Goal: Download file/media

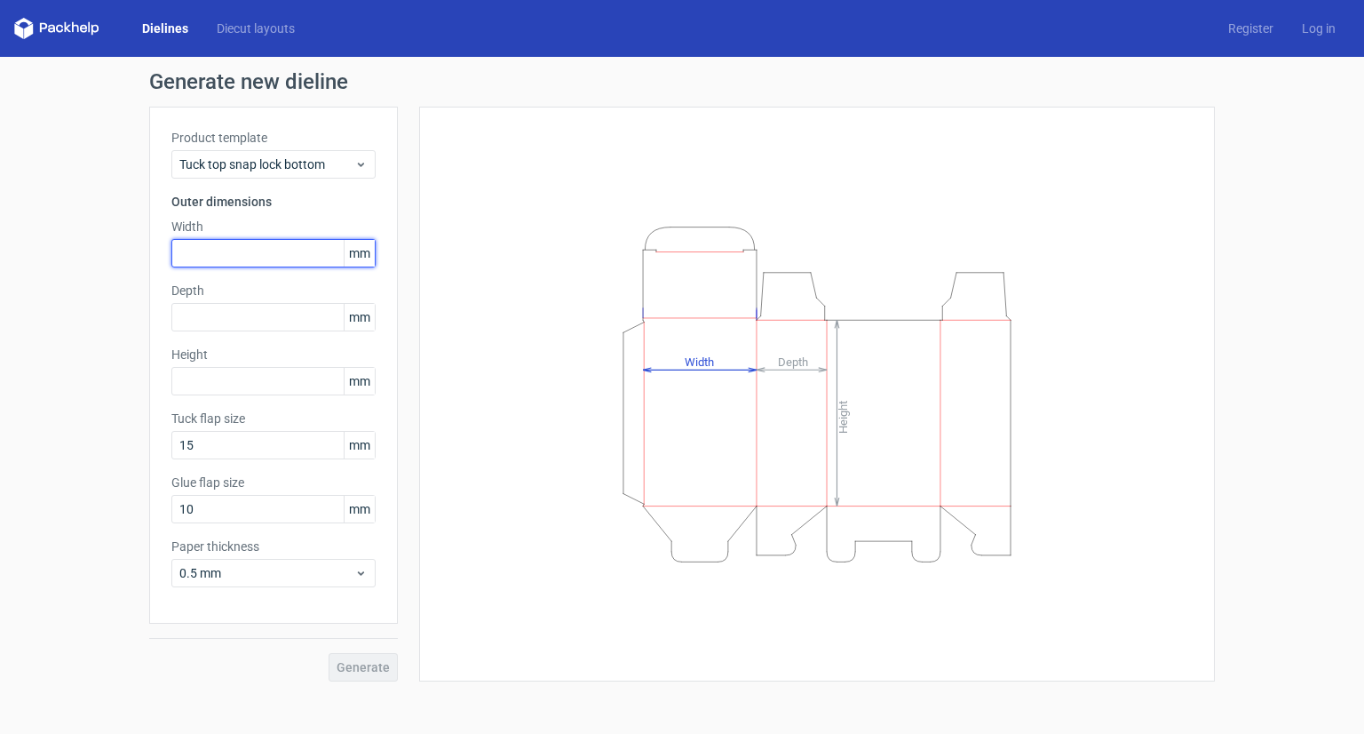
click at [245, 250] on input "text" at bounding box center [273, 253] width 204 height 28
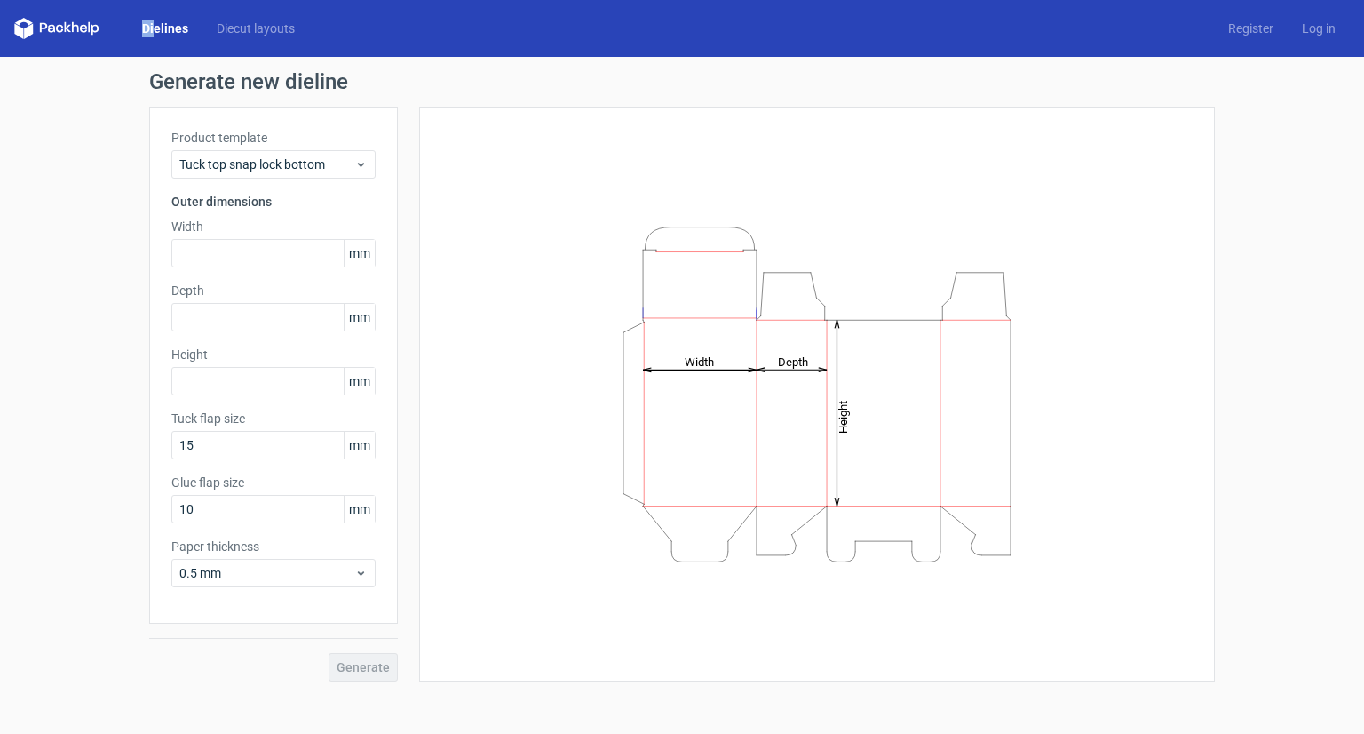
drag, startPoint x: 89, startPoint y: 21, endPoint x: 154, endPoint y: 36, distance: 66.4
click at [154, 36] on div "Dielines Diecut layouts" at bounding box center [161, 28] width 295 height 21
click at [277, 39] on div "Dielines Diecut layouts Register Log in" at bounding box center [682, 28] width 1364 height 57
click at [334, 164] on span "Tuck top snap lock bottom" at bounding box center [266, 164] width 175 height 18
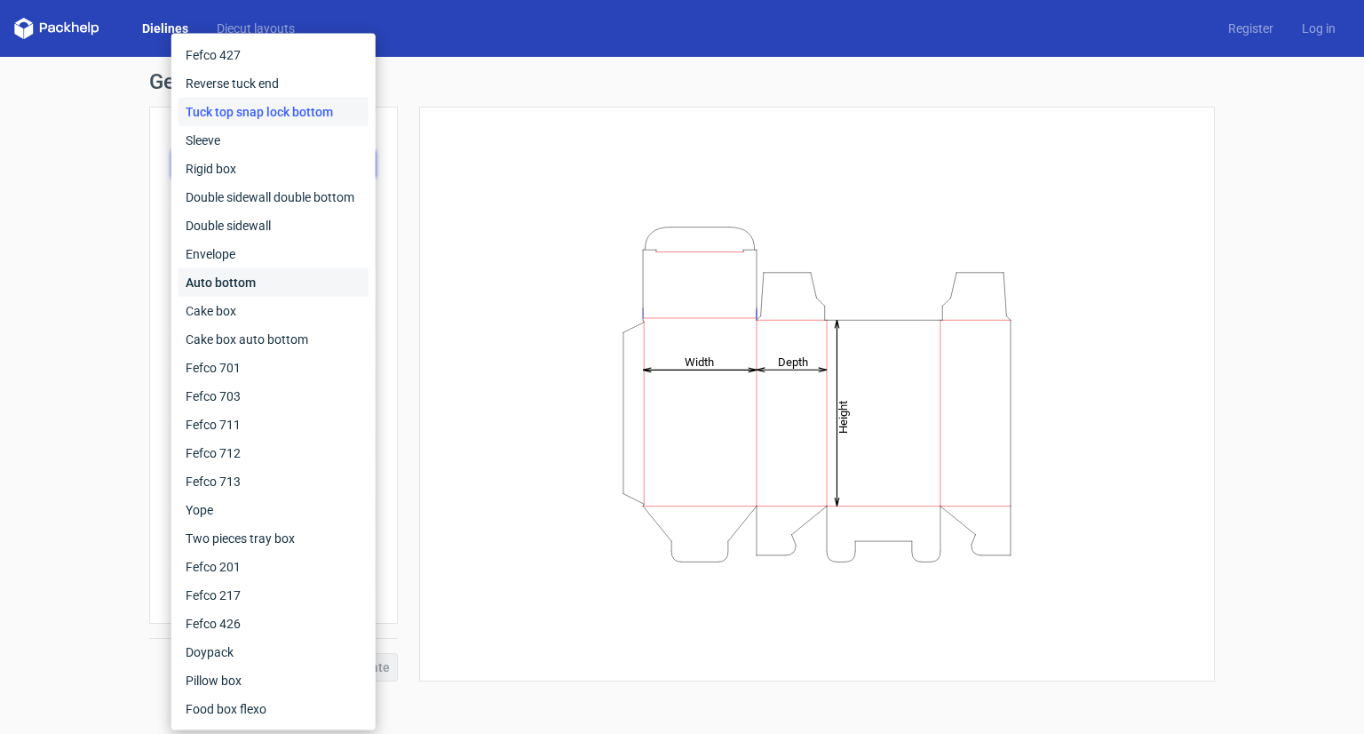
click at [226, 281] on div "Auto bottom" at bounding box center [274, 282] width 190 height 28
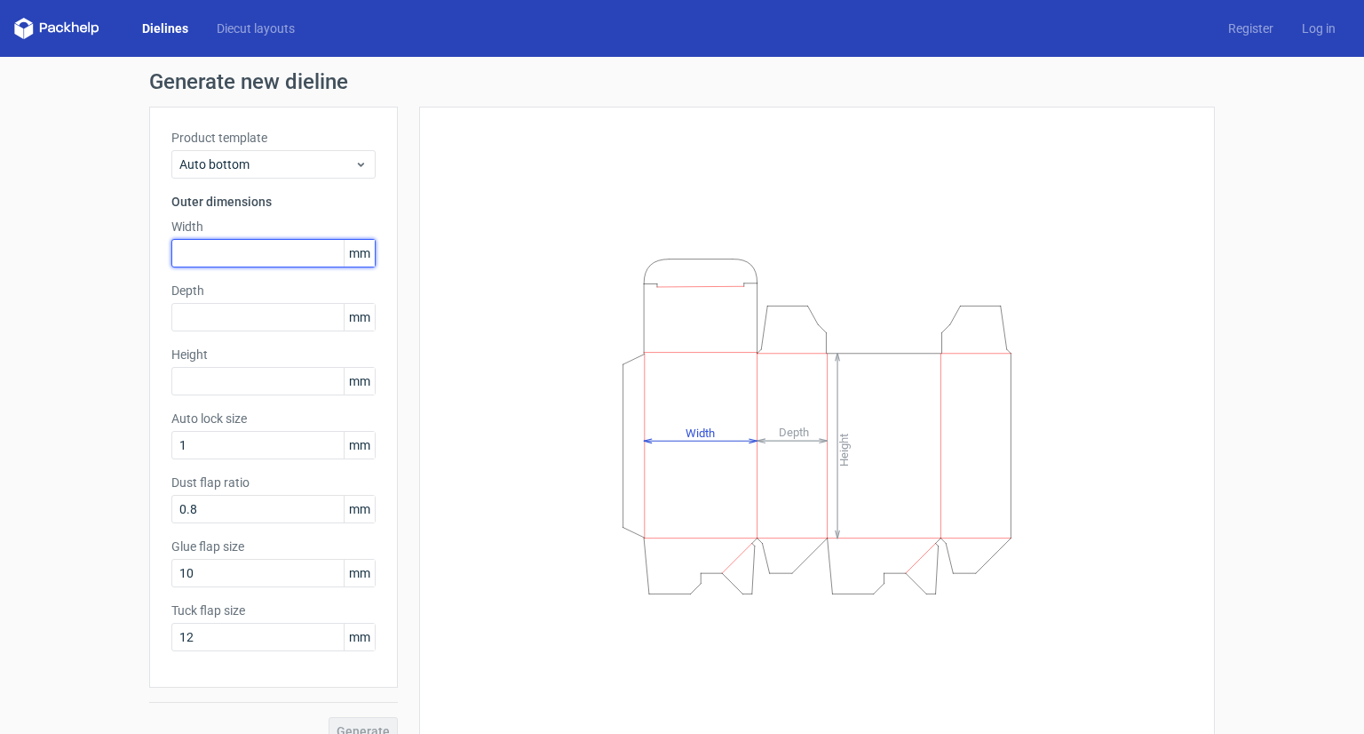
click at [210, 264] on input "text" at bounding box center [273, 253] width 204 height 28
type input "0"
type input "50"
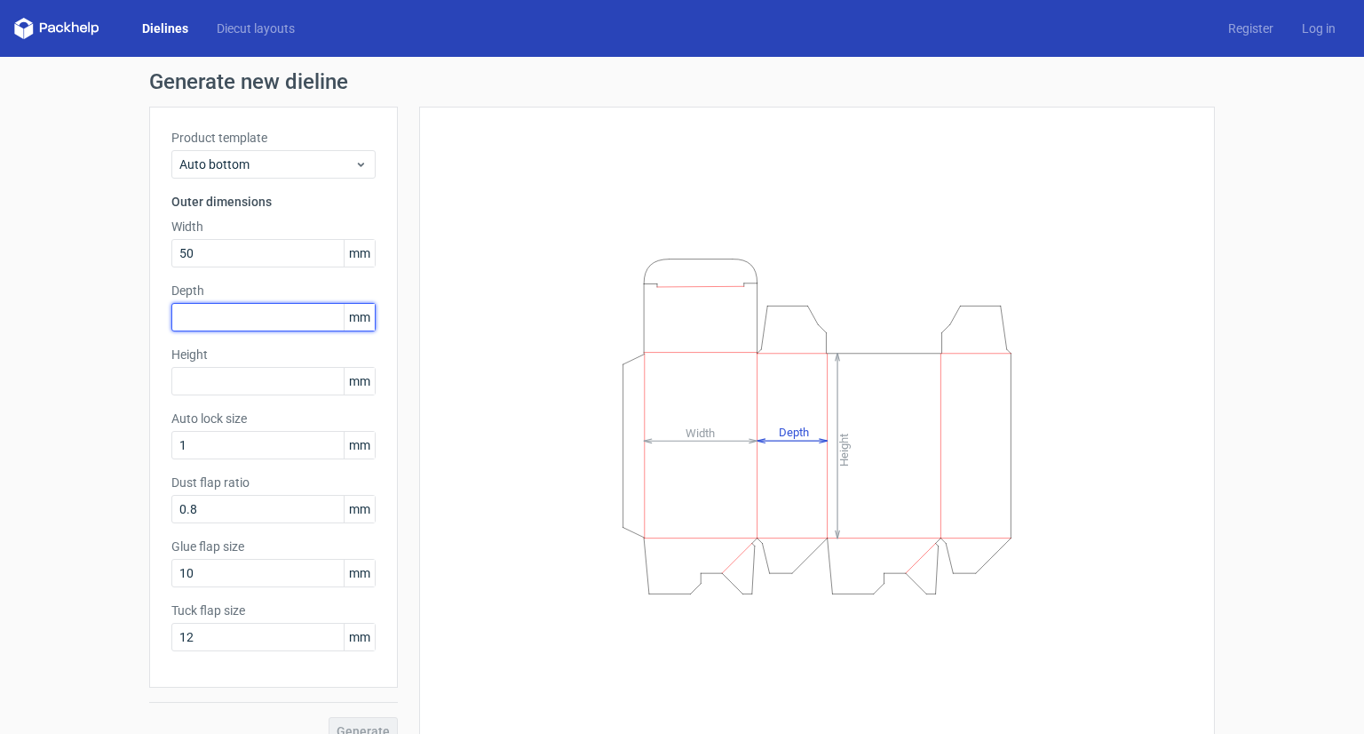
click at [213, 325] on input "text" at bounding box center [273, 317] width 204 height 28
type input "50"
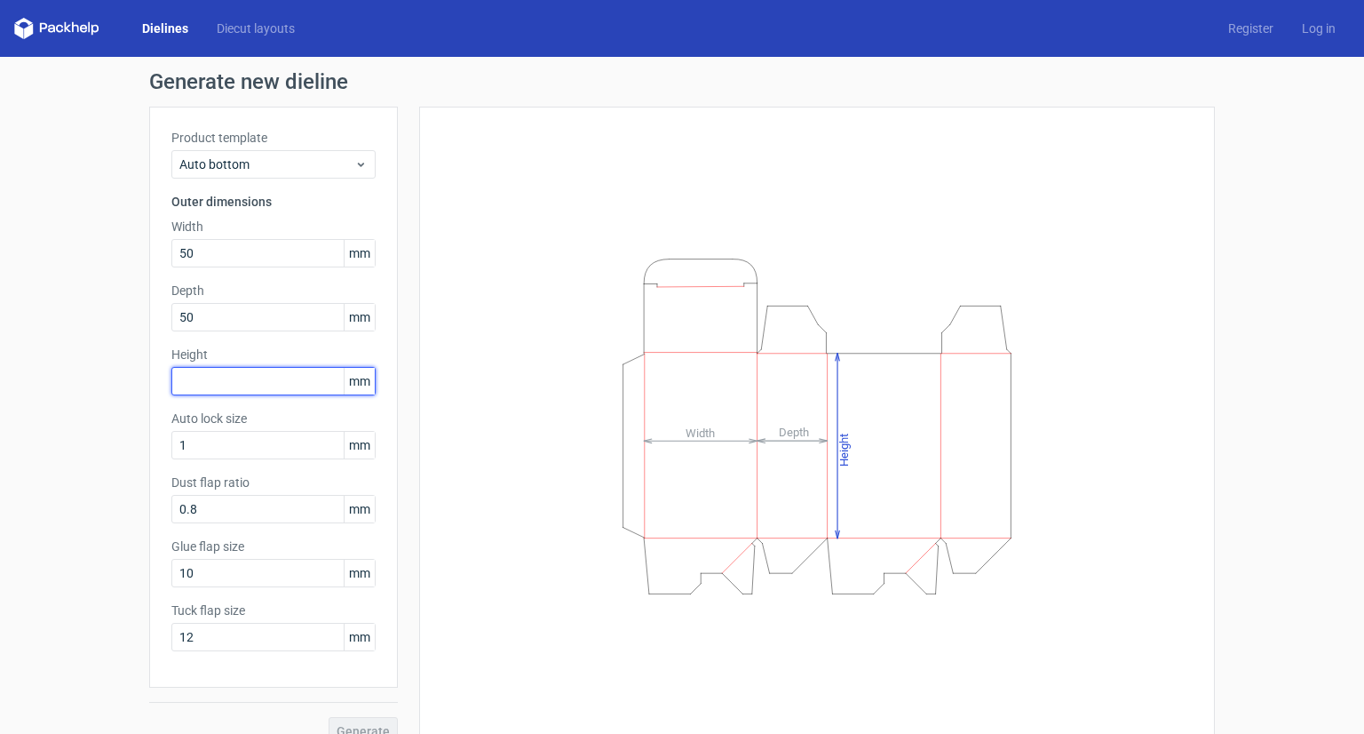
click at [243, 377] on input "text" at bounding box center [273, 381] width 204 height 28
type input "94"
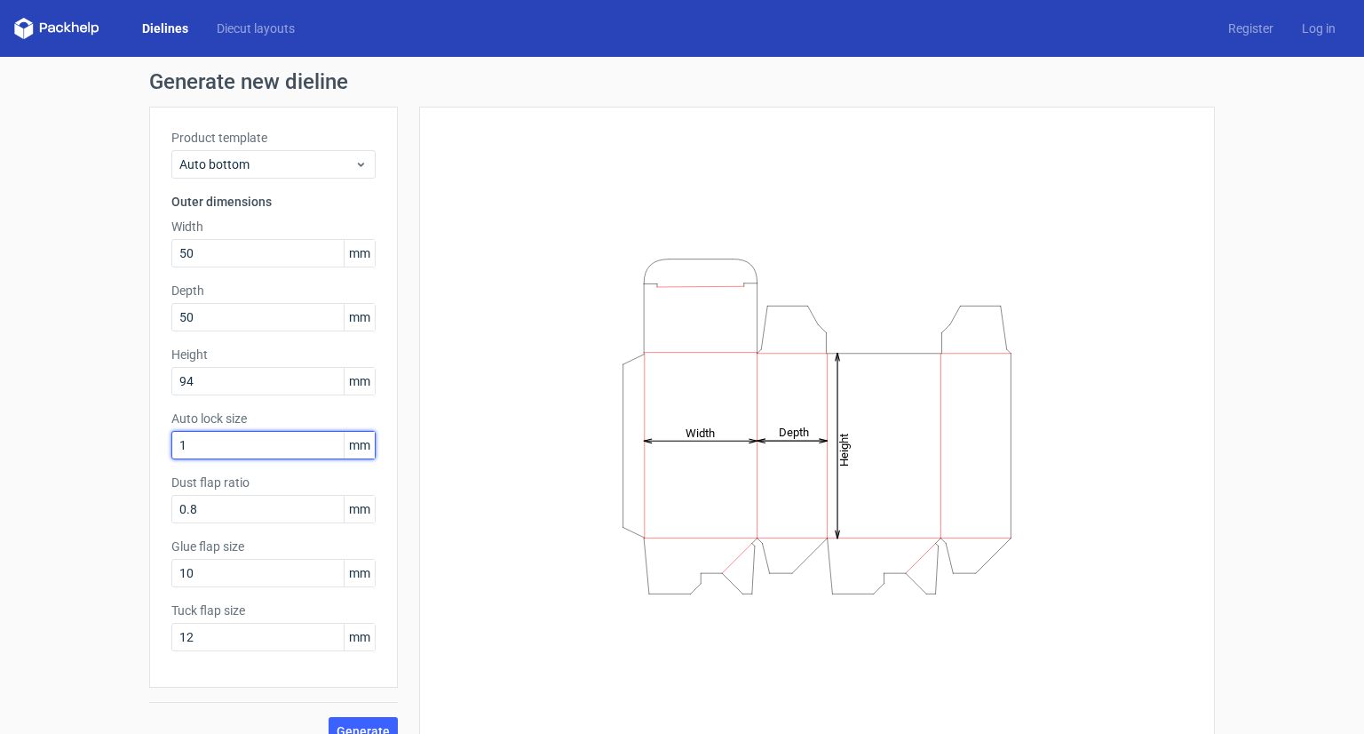
click at [231, 448] on input "1" at bounding box center [273, 445] width 204 height 28
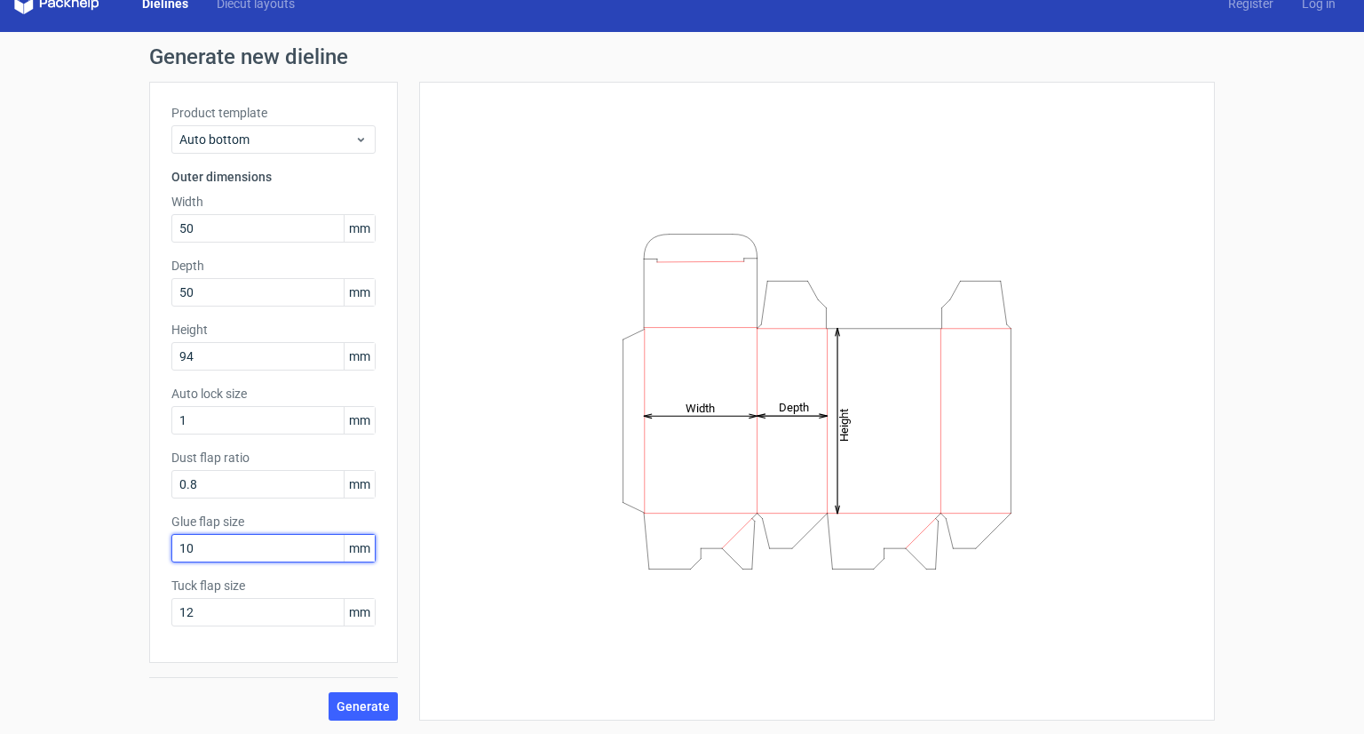
click at [200, 547] on input "10" at bounding box center [273, 548] width 204 height 28
type input "12"
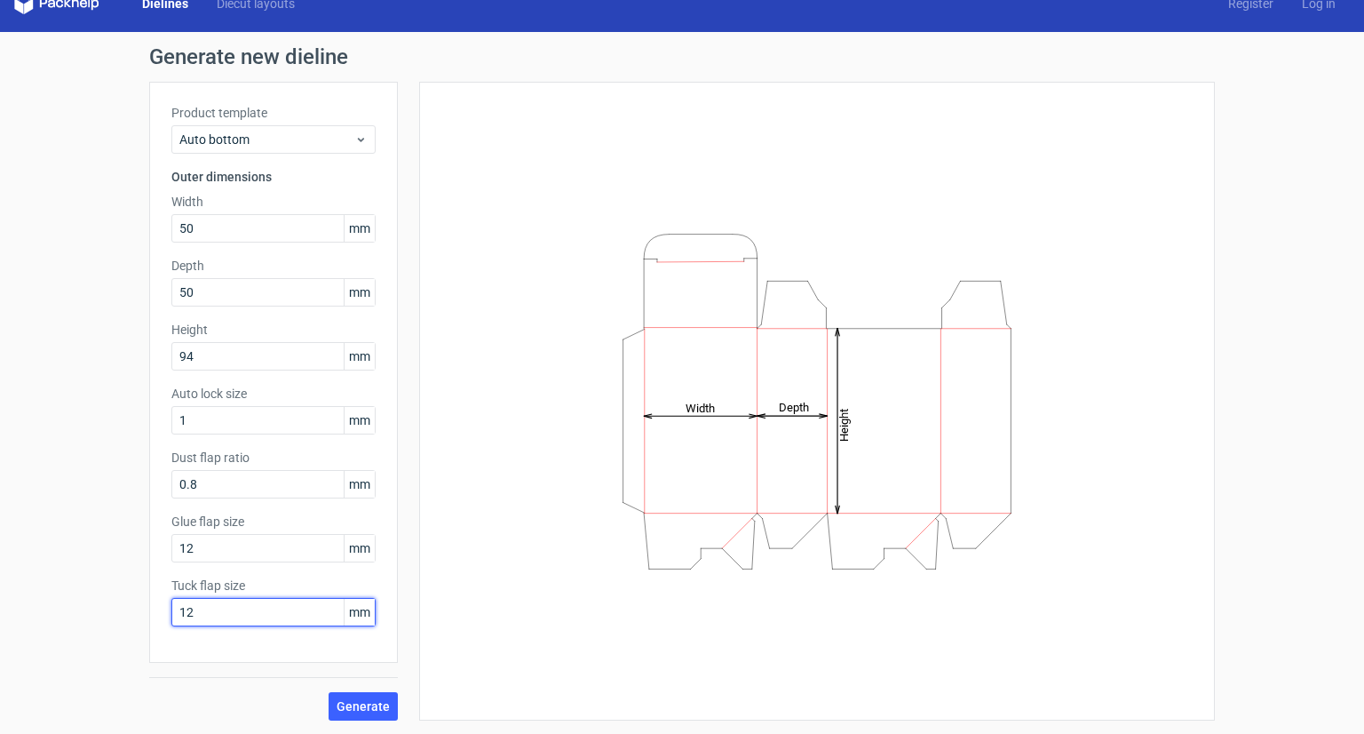
click at [210, 617] on input "12" at bounding box center [273, 612] width 204 height 28
type input "10"
click at [353, 702] on span "Generate" at bounding box center [363, 706] width 53 height 12
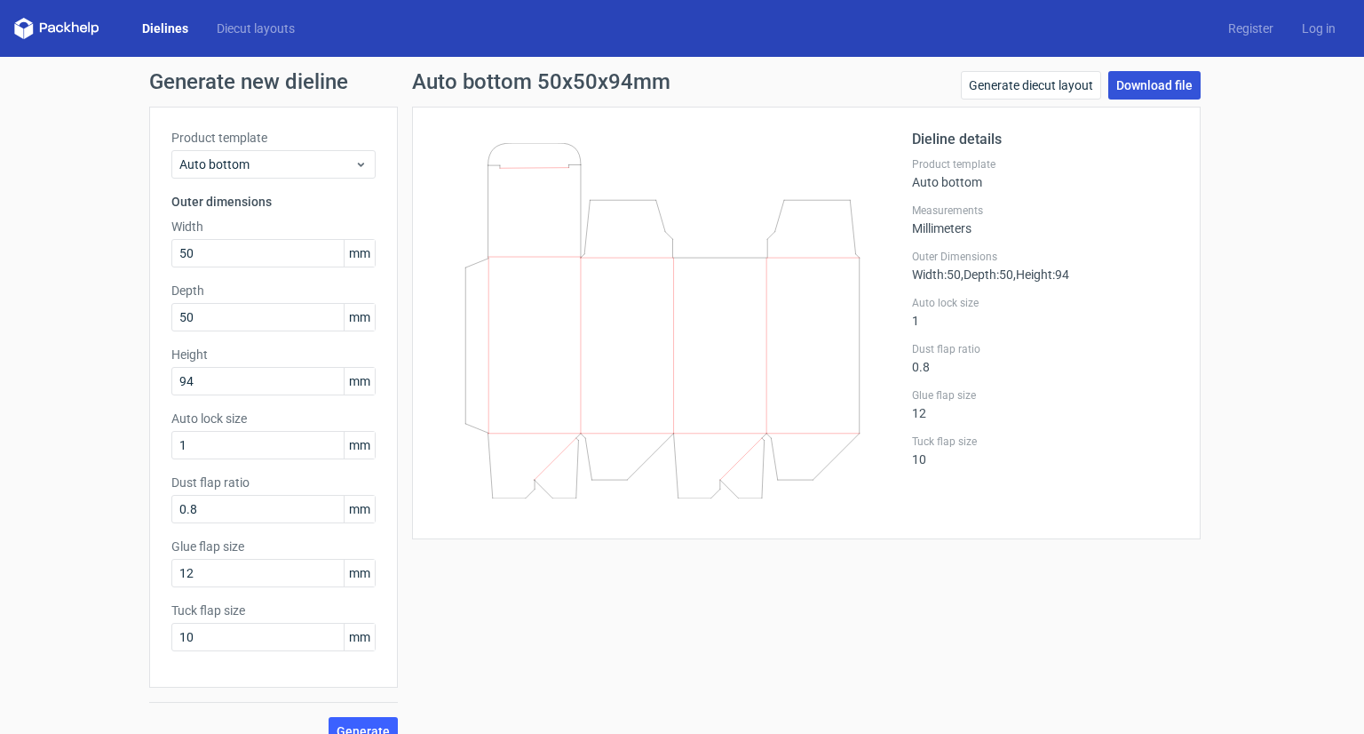
click at [1123, 86] on link "Download file" at bounding box center [1154, 85] width 92 height 28
click at [1150, 87] on link "Download file" at bounding box center [1154, 85] width 92 height 28
click at [1049, 83] on link "Generate diecut layout" at bounding box center [1031, 85] width 140 height 28
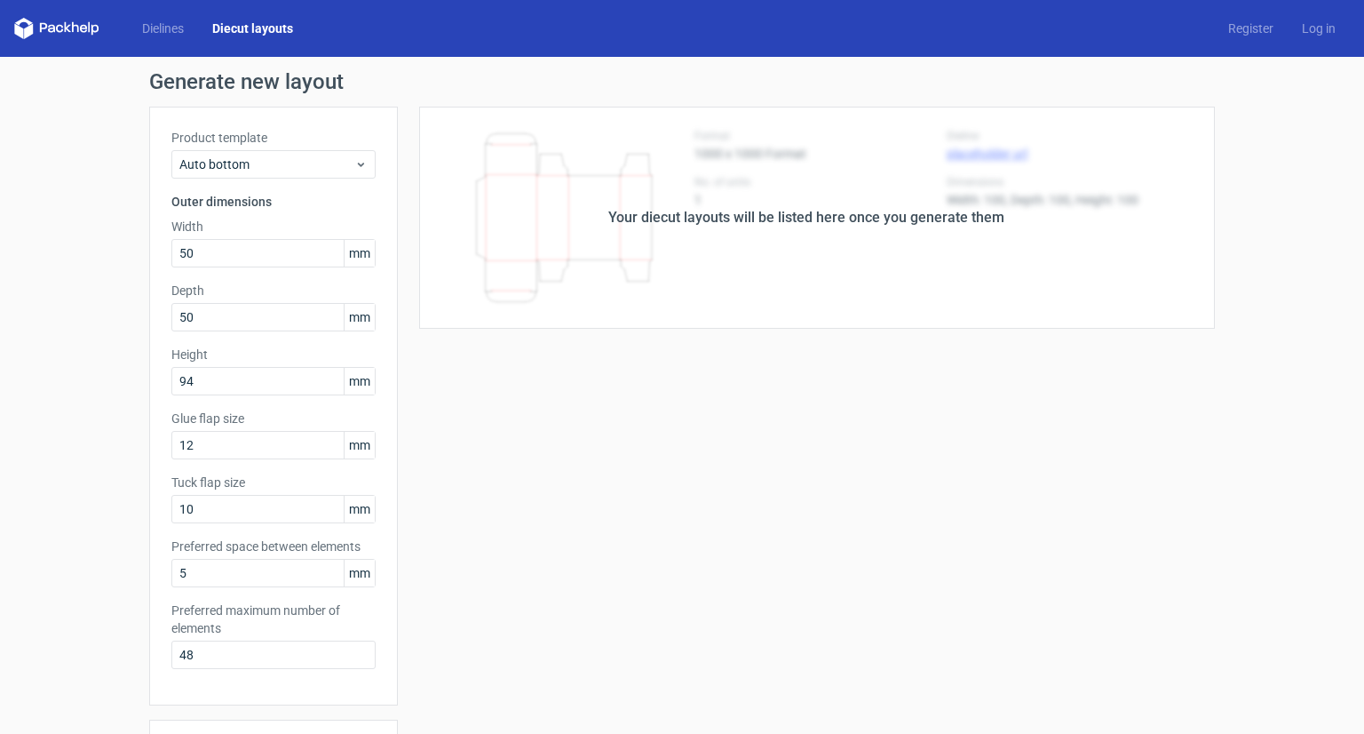
click at [902, 226] on div "Your diecut layouts will be listed here once you generate them" at bounding box center [806, 217] width 396 height 21
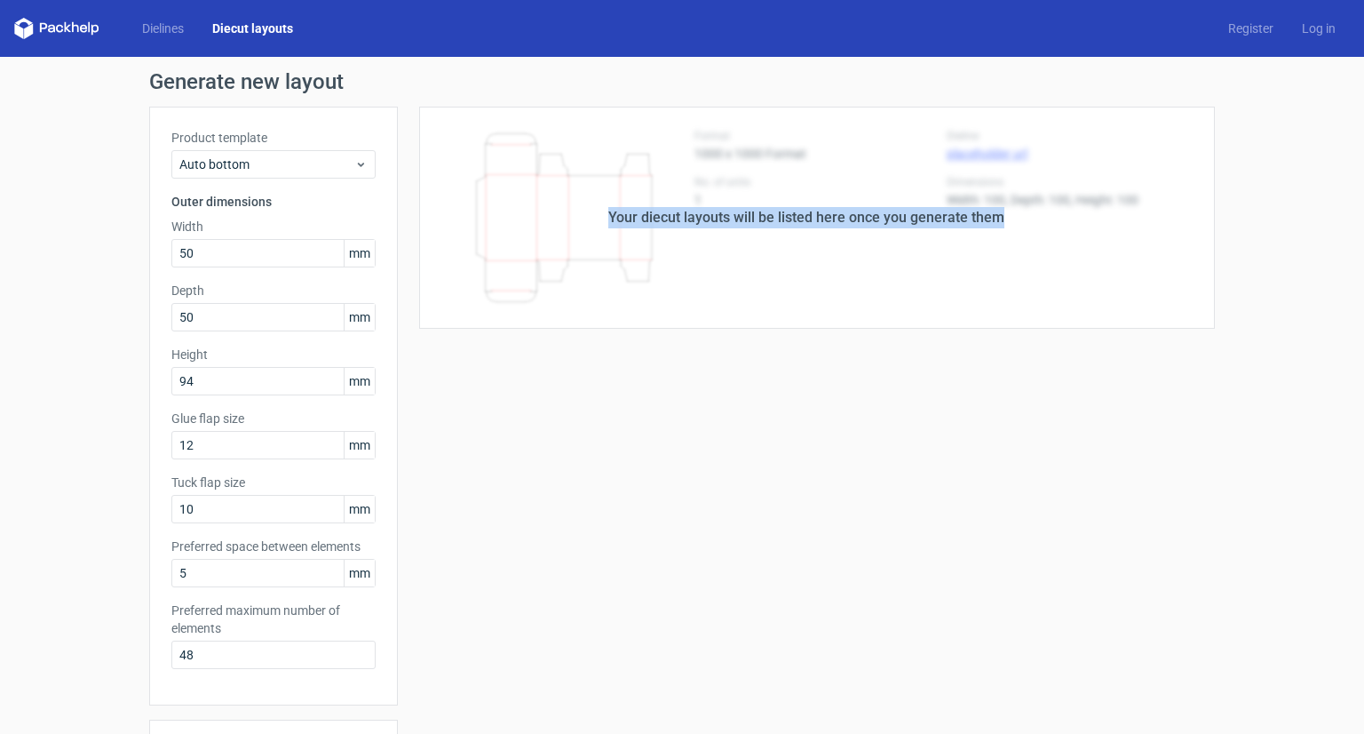
click at [902, 226] on div "Your diecut layouts will be listed here once you generate them" at bounding box center [806, 217] width 396 height 21
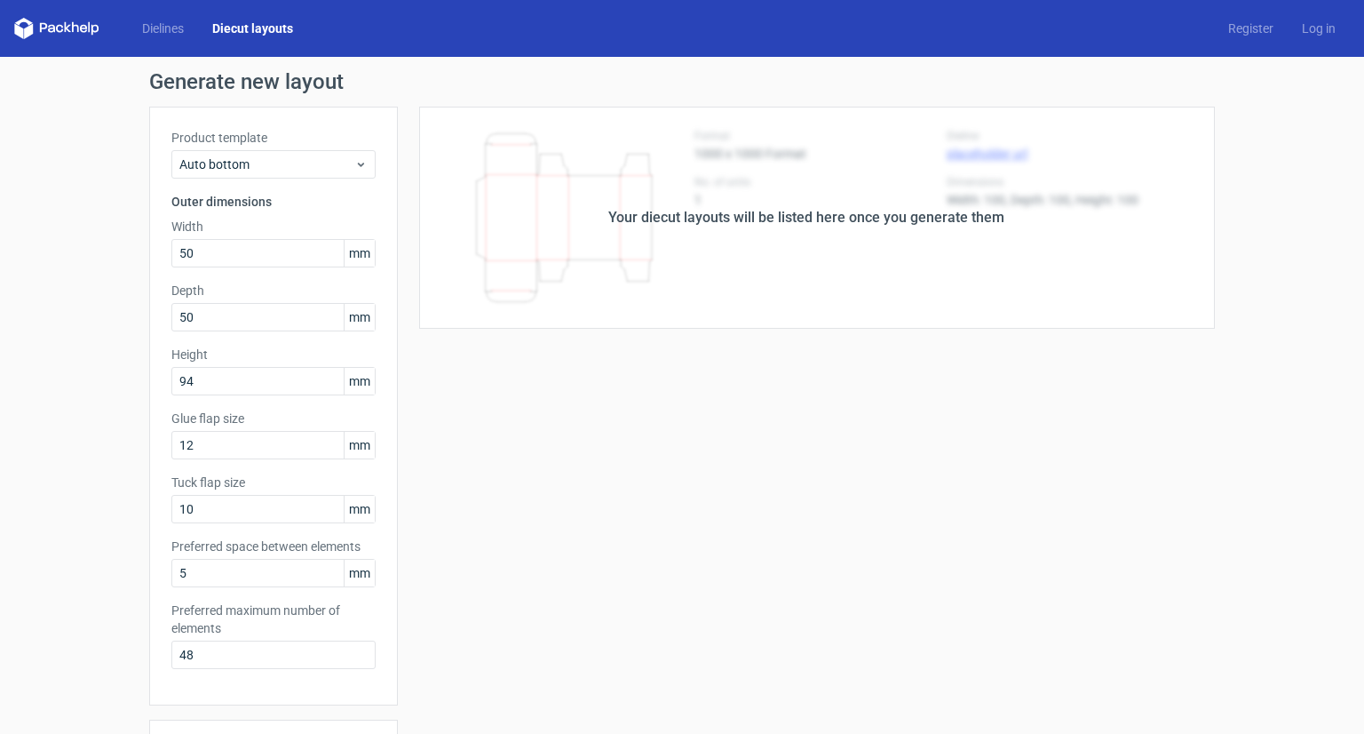
click at [877, 233] on div "Your diecut layouts will be listed here once you generate them" at bounding box center [806, 218] width 817 height 222
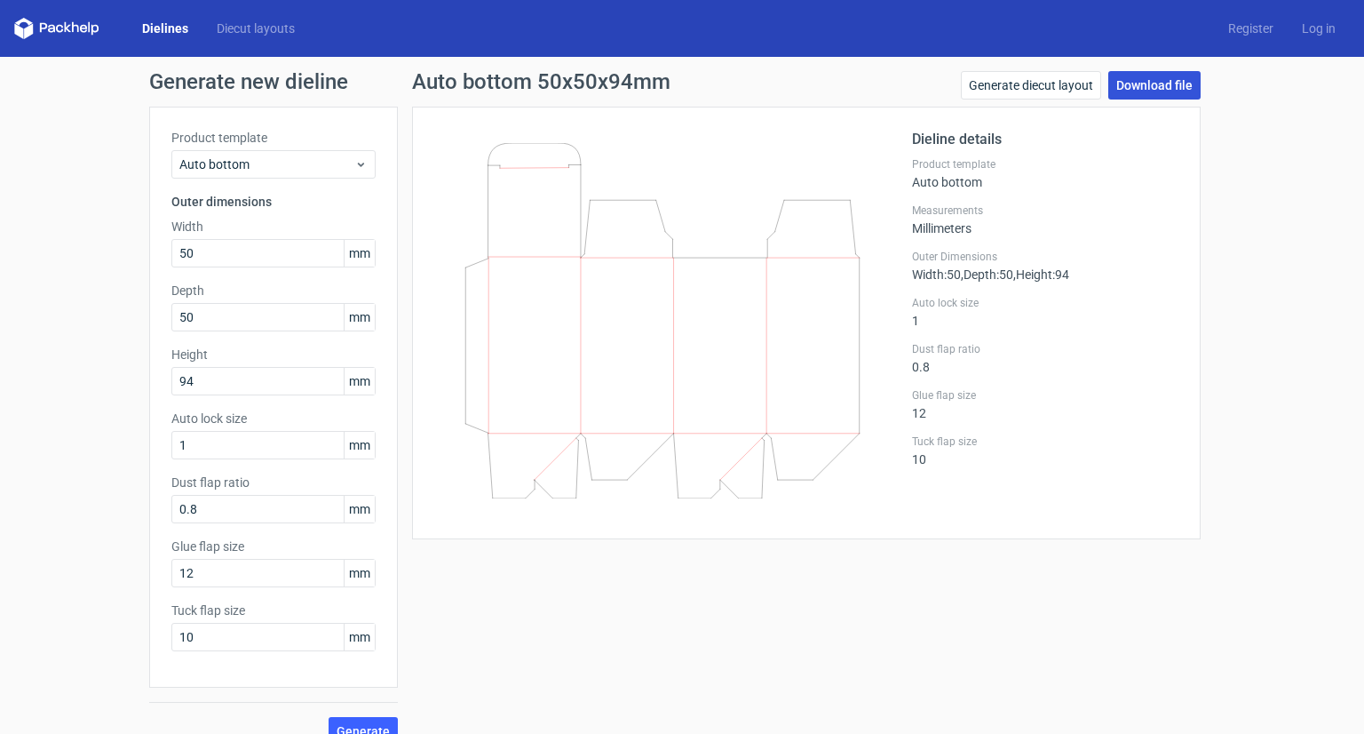
click at [1120, 83] on link "Download file" at bounding box center [1154, 85] width 92 height 28
click at [631, 484] on icon at bounding box center [662, 320] width 428 height 355
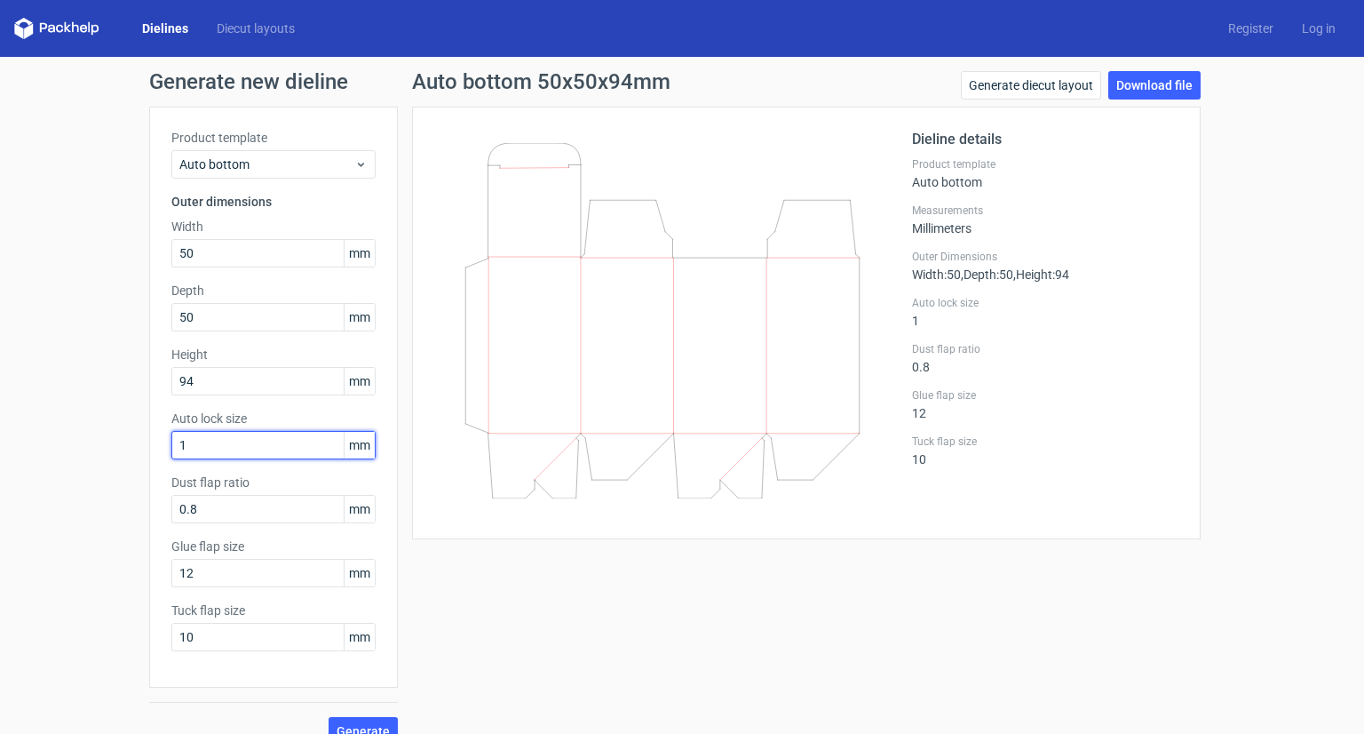
click at [296, 448] on input "1" at bounding box center [273, 445] width 204 height 28
type input "2"
click at [345, 721] on button "Generate" at bounding box center [363, 731] width 69 height 28
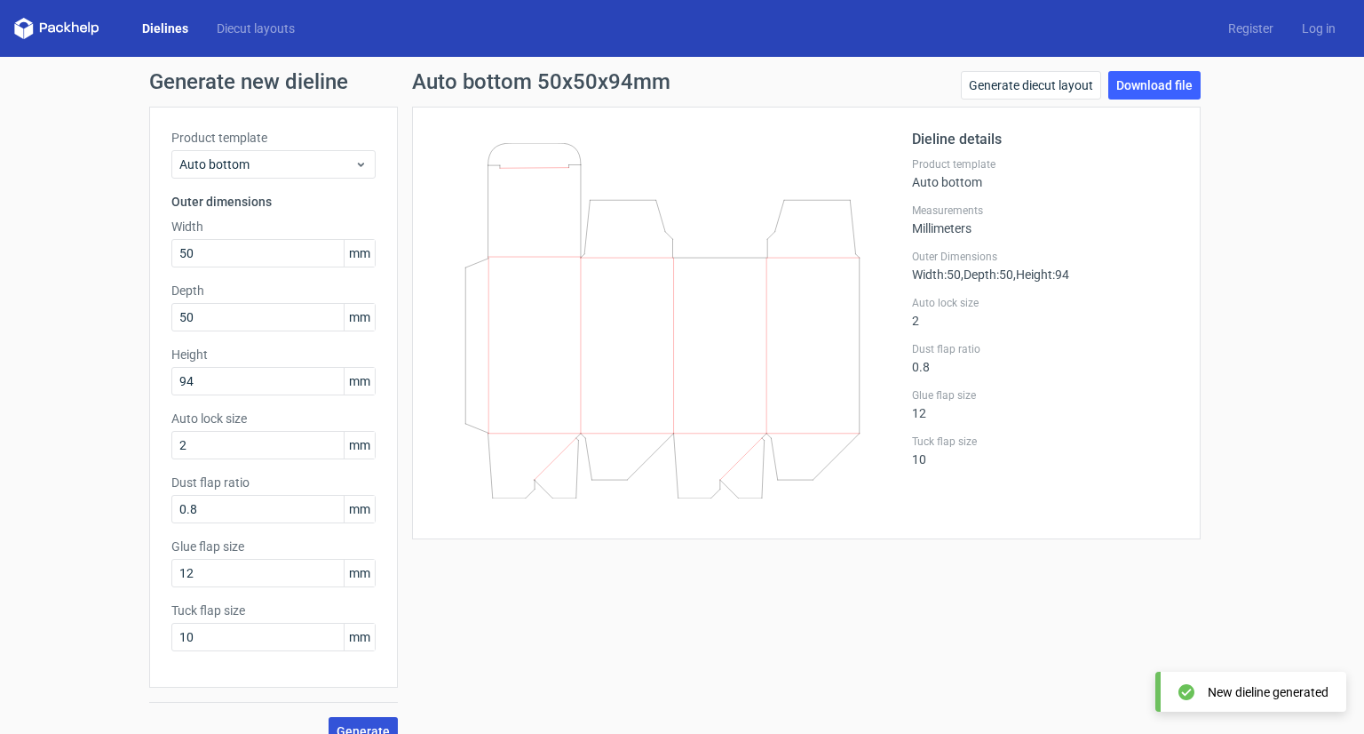
click at [345, 721] on button "Generate" at bounding box center [363, 731] width 69 height 28
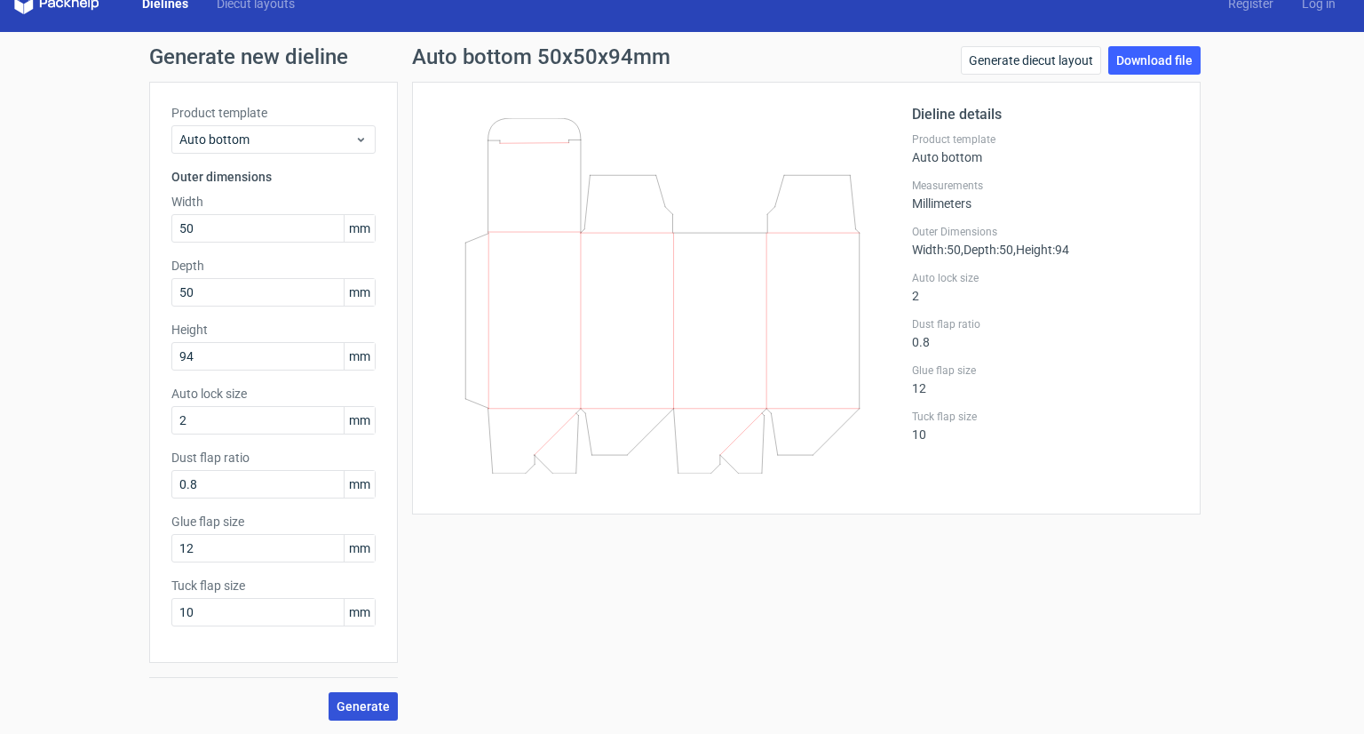
click at [352, 700] on span "Generate" at bounding box center [363, 706] width 53 height 12
click at [352, 697] on circle at bounding box center [363, 705] width 23 height 23
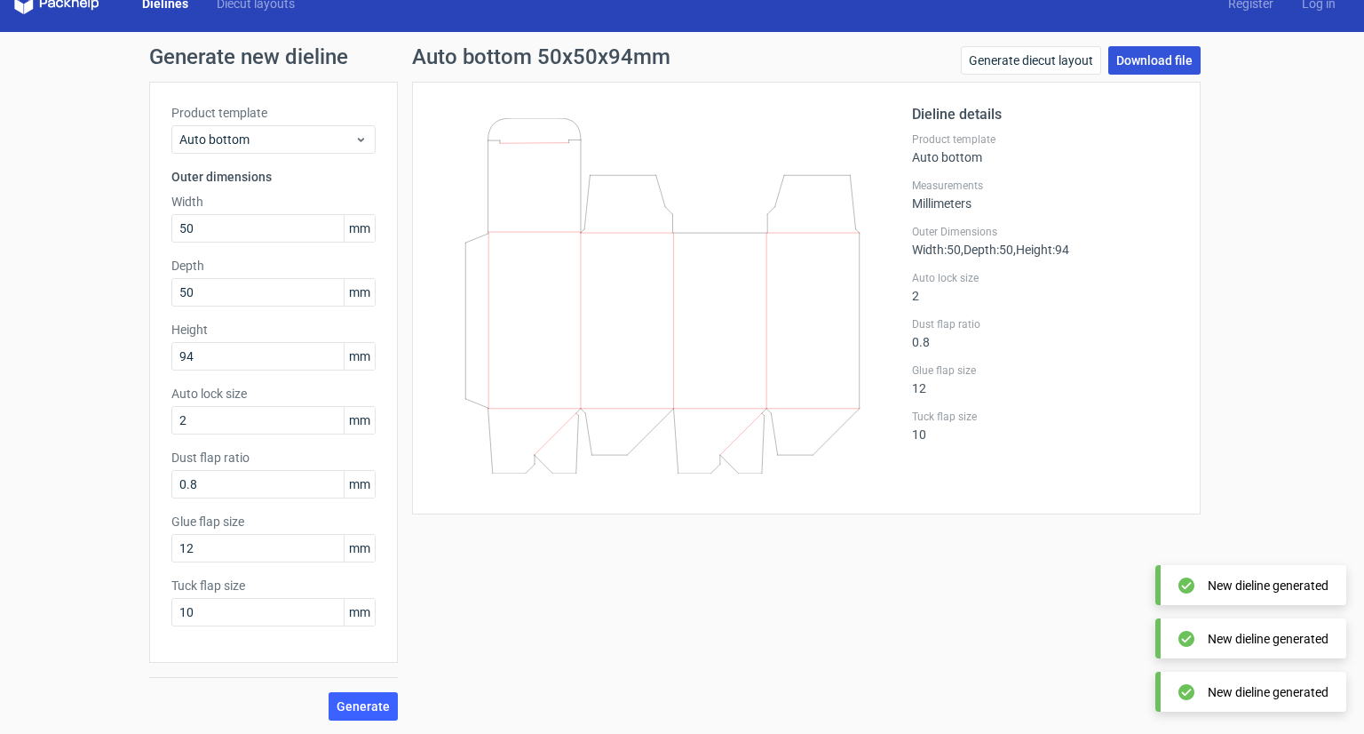
click at [1163, 64] on link "Download file" at bounding box center [1154, 60] width 92 height 28
click at [1147, 61] on link "Download file" at bounding box center [1154, 60] width 92 height 28
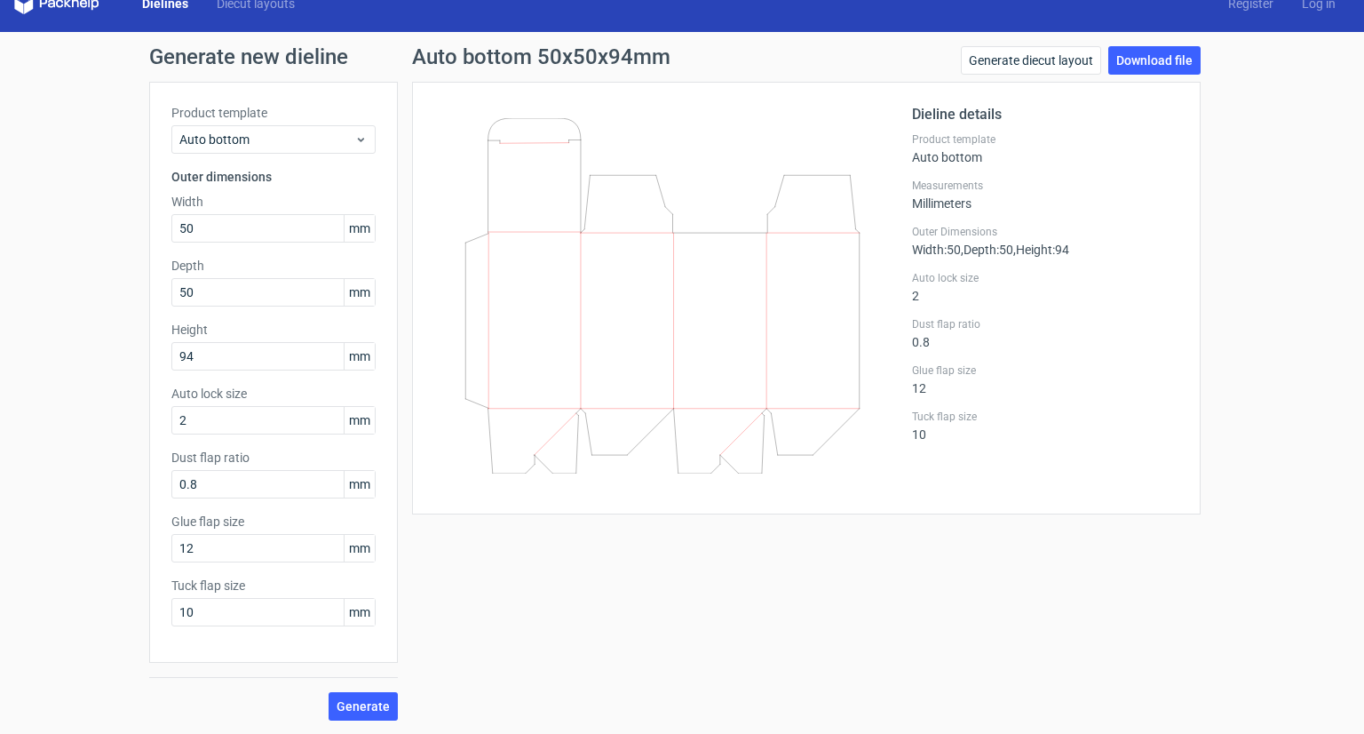
click at [749, 463] on icon at bounding box center [662, 295] width 428 height 355
click at [806, 527] on div "Auto bottom 50x50x94mm Generate diecut layout Download file Dieline details Pro…" at bounding box center [806, 383] width 817 height 674
click at [877, 520] on div "Auto bottom 50x50x94mm Generate diecut layout Download file Dieline details Pro…" at bounding box center [806, 383] width 817 height 674
click at [602, 469] on icon at bounding box center [662, 295] width 428 height 355
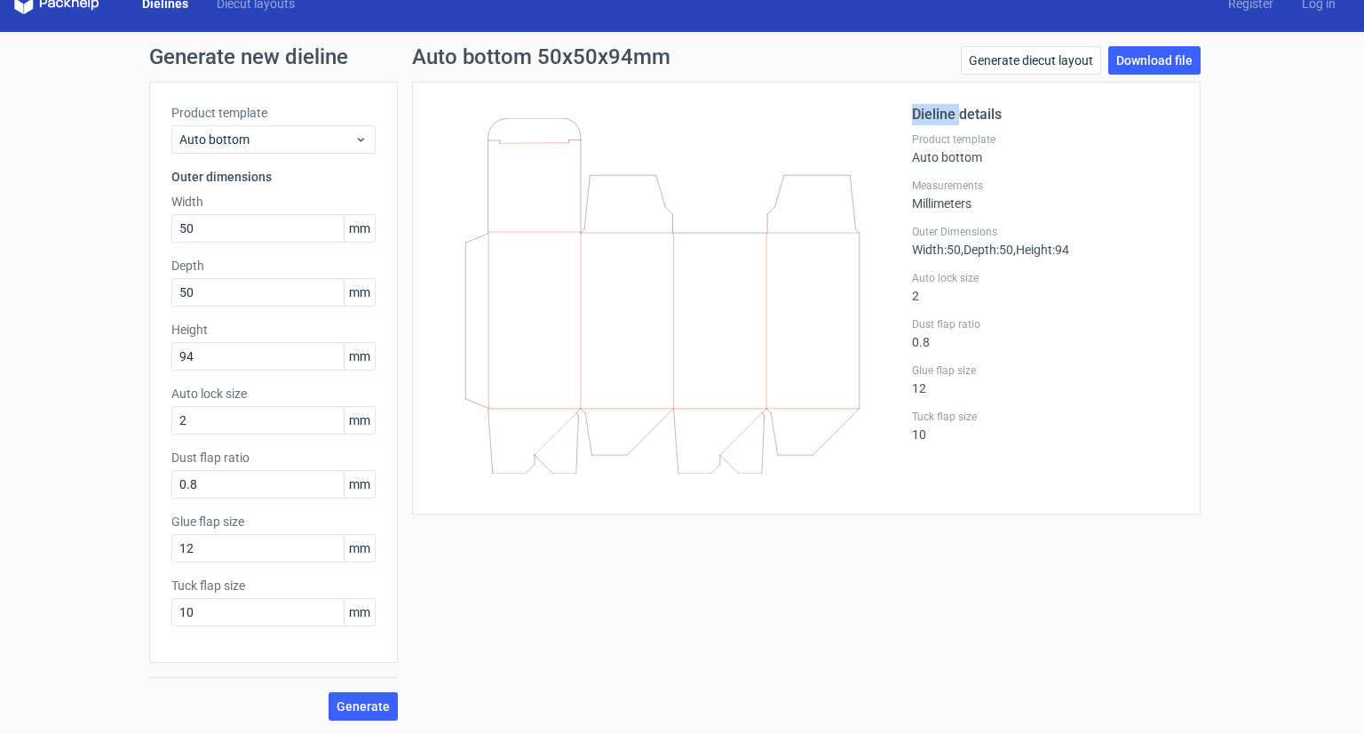
click at [602, 469] on icon at bounding box center [662, 295] width 428 height 355
click at [644, 601] on div "Auto bottom 50x50x94mm Generate diecut layout Download file Dieline details Pro…" at bounding box center [806, 383] width 817 height 674
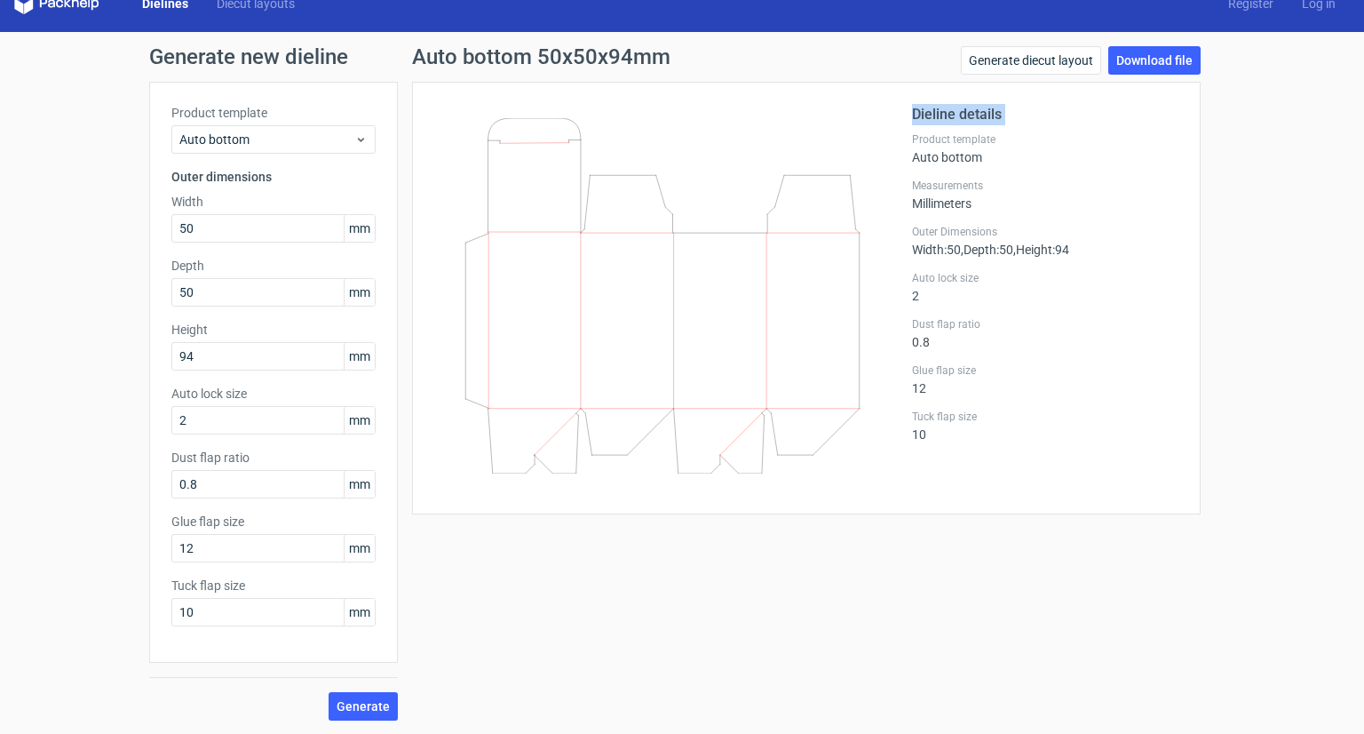
click at [644, 601] on div "Auto bottom 50x50x94mm Generate diecut layout Download file Dieline details Pro…" at bounding box center [806, 383] width 817 height 674
click at [1069, 420] on label "Tuck flap size" at bounding box center [1045, 416] width 266 height 14
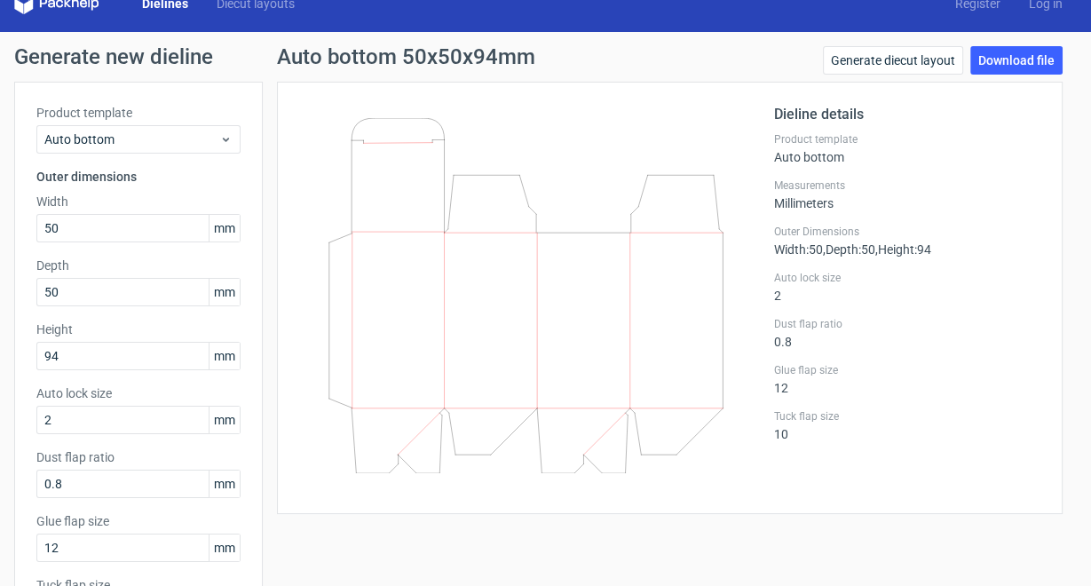
drag, startPoint x: 1337, startPoint y: 1, endPoint x: 586, endPoint y: 416, distance: 857.4
click at [586, 416] on icon at bounding box center [526, 295] width 425 height 355
click at [75, 295] on input "50" at bounding box center [138, 292] width 204 height 28
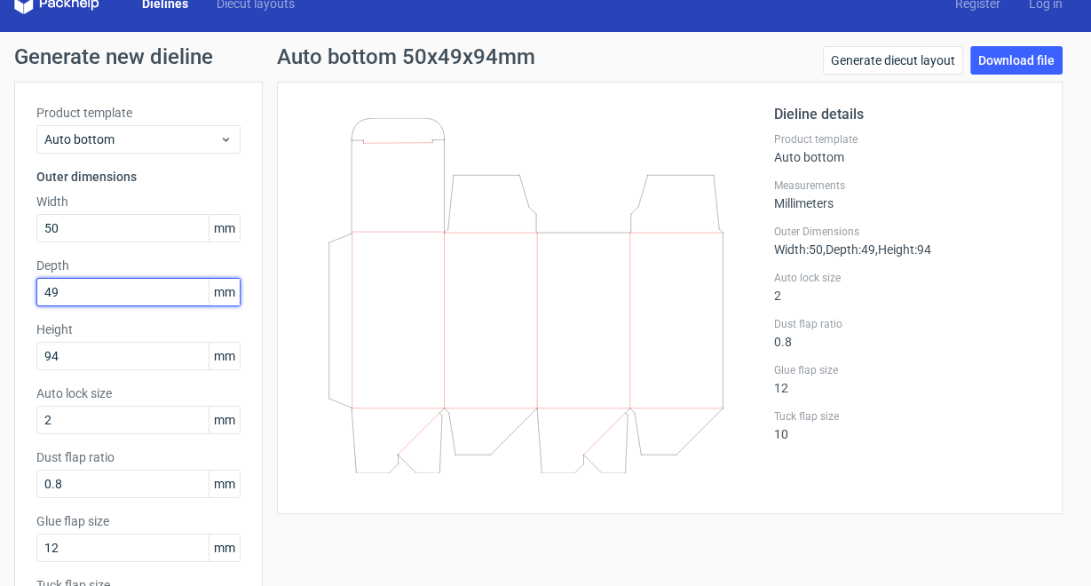
type input "49"
click at [888, 437] on div "Tuck flap size 10" at bounding box center [907, 425] width 266 height 32
click at [991, 71] on link "Download file" at bounding box center [1017, 60] width 92 height 28
